Goal: Information Seeking & Learning: Learn about a topic

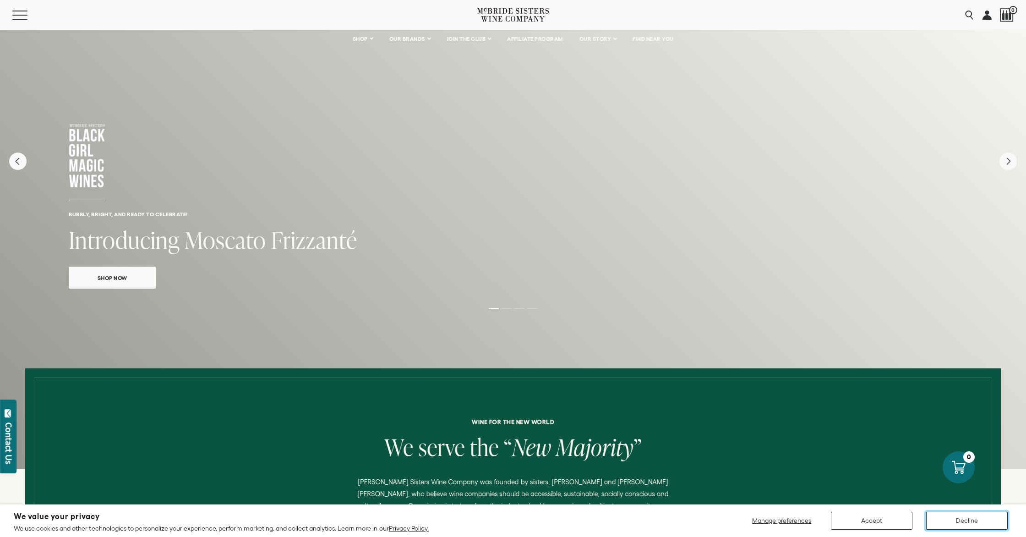
click at [945, 518] on button "Decline" at bounding box center [967, 520] width 82 height 18
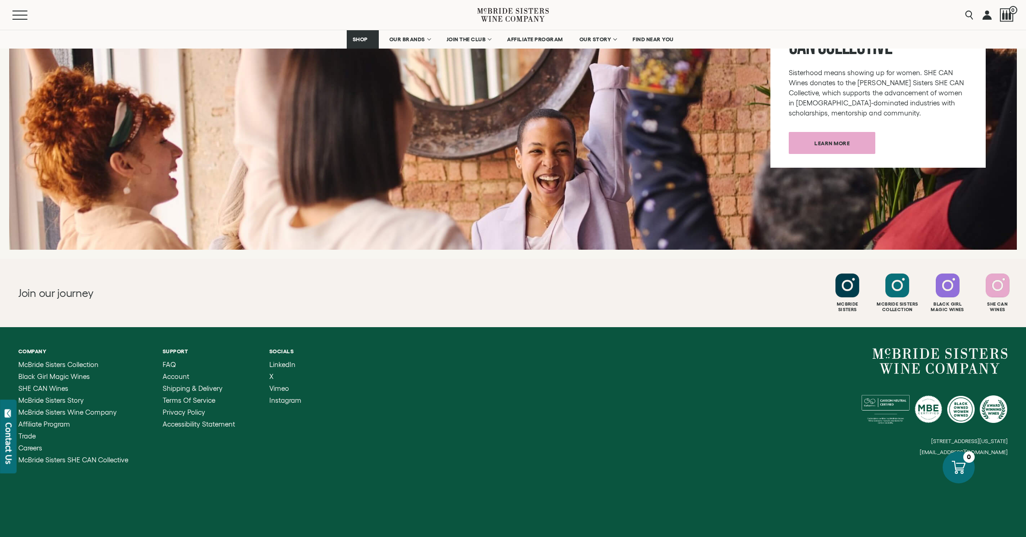
scroll to position [3467, 0]
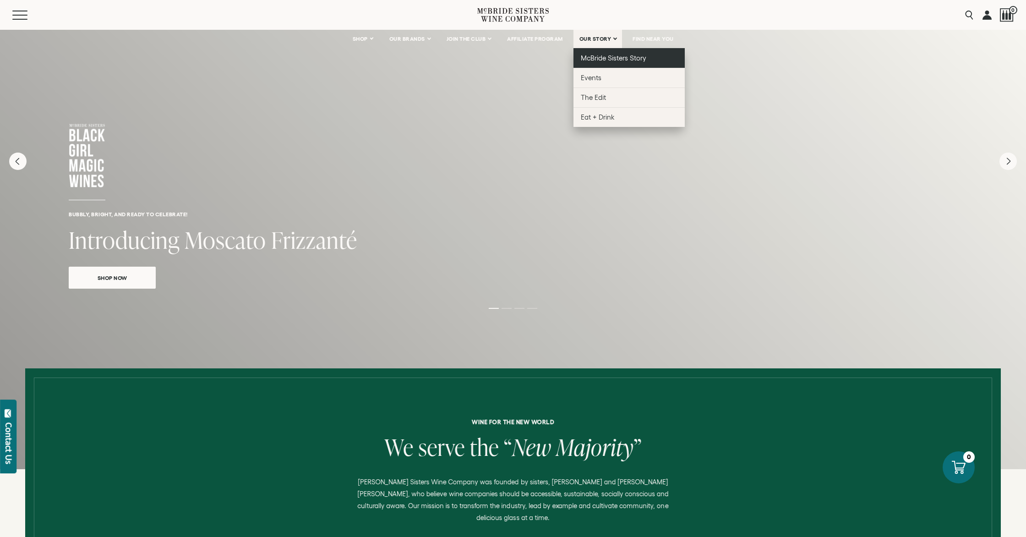
click at [617, 60] on span "McBride Sisters Story" at bounding box center [613, 58] width 65 height 8
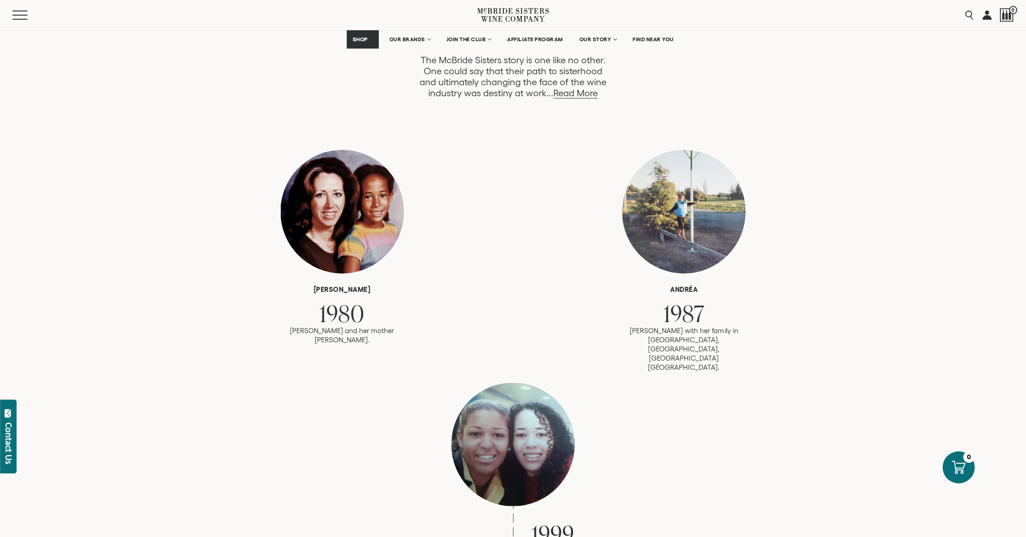
scroll to position [549, 0]
